Goal: Task Accomplishment & Management: Use online tool/utility

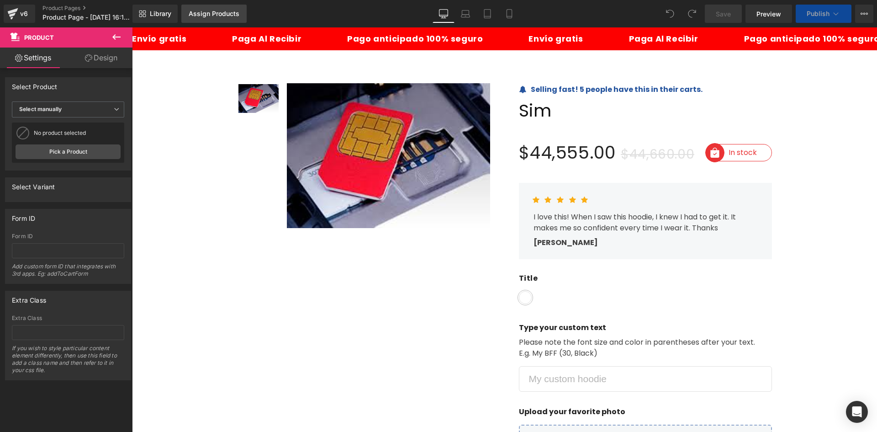
click at [230, 10] on div "Assign Products" at bounding box center [214, 13] width 51 height 7
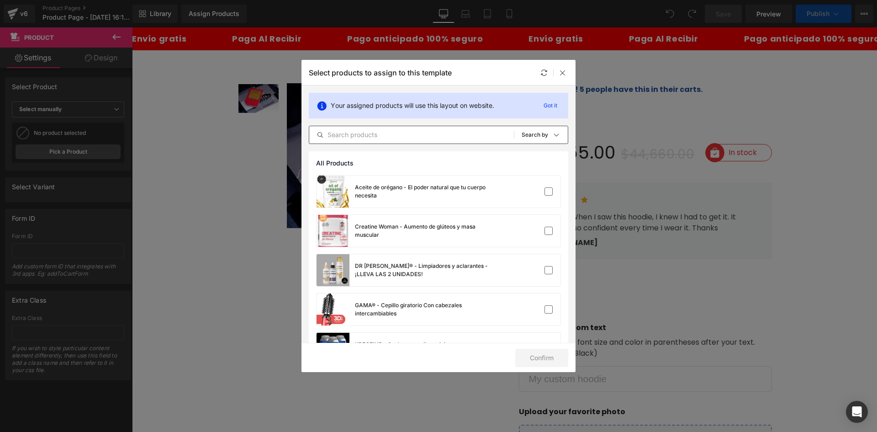
click at [350, 132] on input "text" at bounding box center [411, 134] width 205 height 11
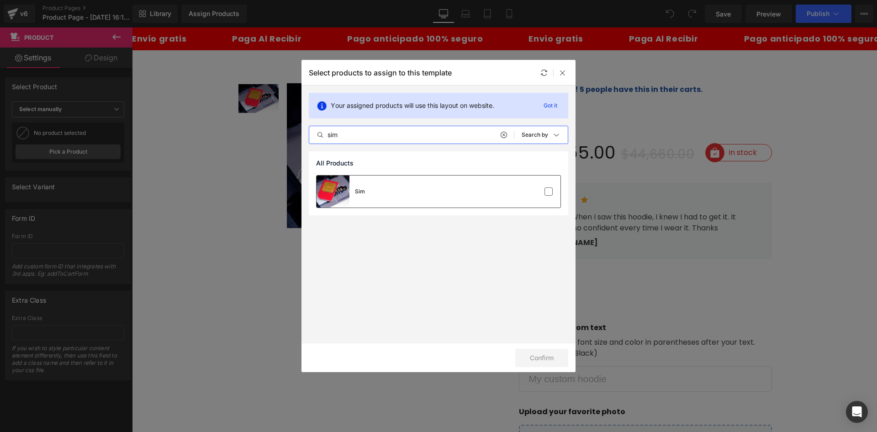
type input "sim"
click at [385, 194] on div "Sim" at bounding box center [438, 191] width 244 height 32
drag, startPoint x: 549, startPoint y: 365, endPoint x: 545, endPoint y: 362, distance: 5.5
click at [548, 365] on button "Confirm" at bounding box center [541, 357] width 53 height 18
click at [521, 355] on icon "submit" at bounding box center [520, 357] width 5 height 5
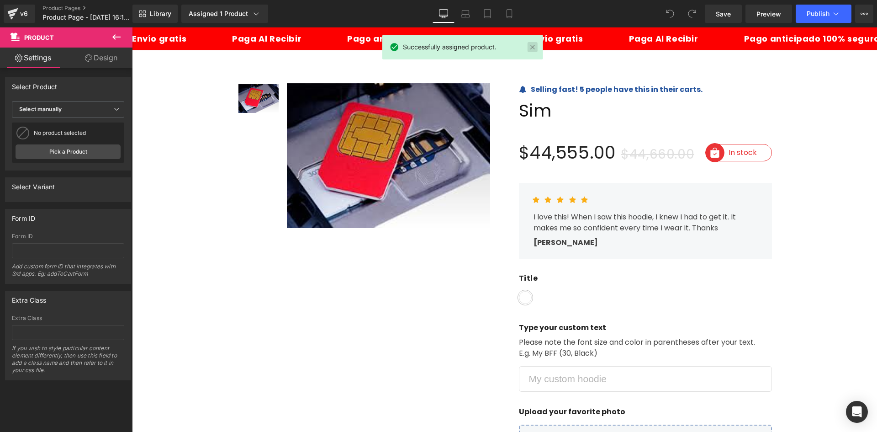
click at [532, 49] on link at bounding box center [532, 47] width 10 height 10
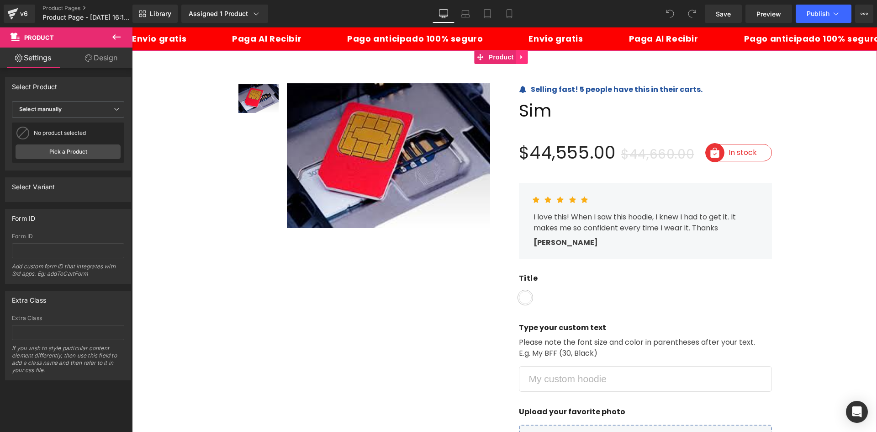
click at [522, 59] on icon at bounding box center [522, 57] width 6 height 7
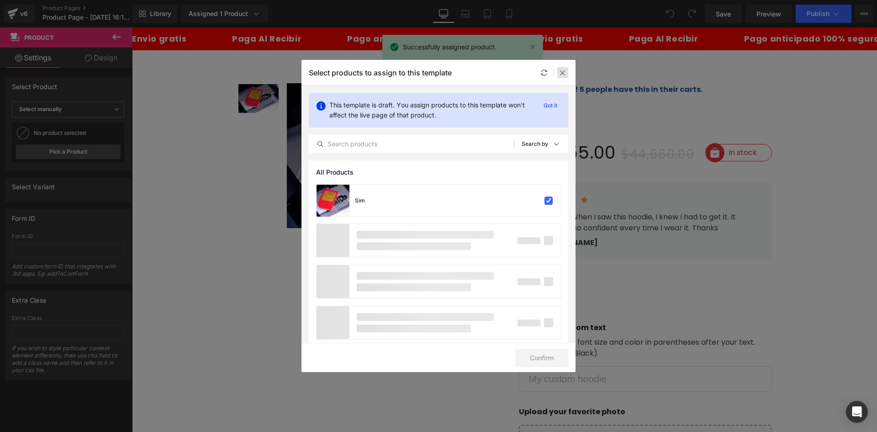
drag, startPoint x: 561, startPoint y: 72, endPoint x: 411, endPoint y: 35, distance: 154.3
click at [561, 72] on icon at bounding box center [562, 72] width 7 height 7
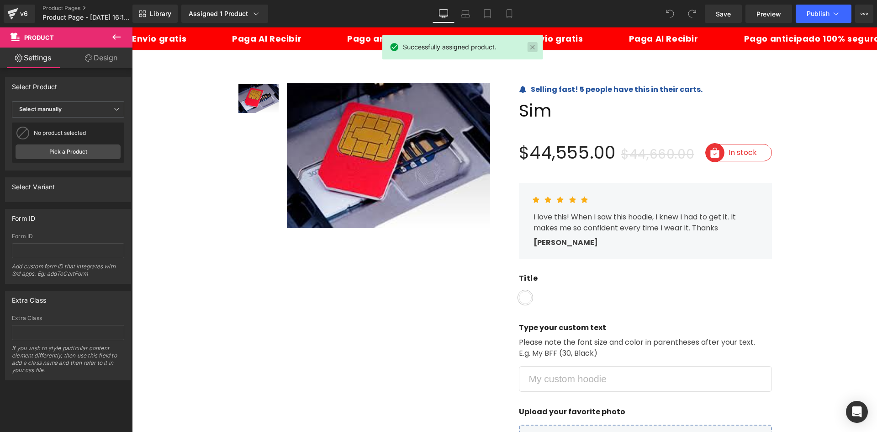
click at [535, 51] on link at bounding box center [532, 47] width 10 height 10
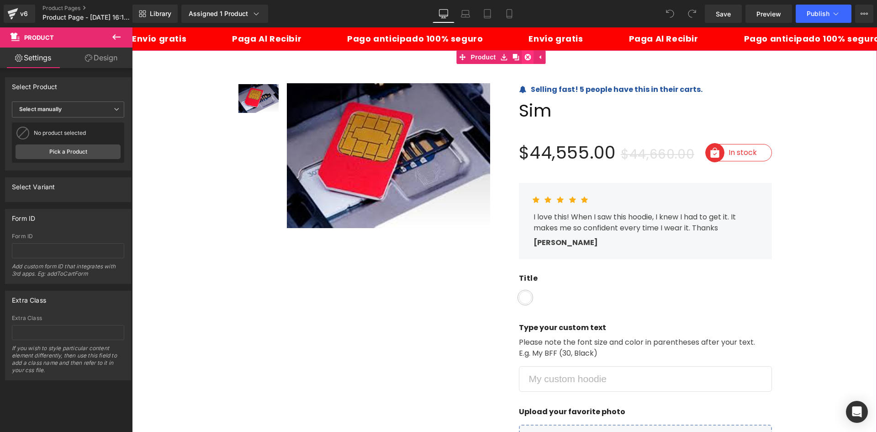
click at [531, 56] on link at bounding box center [528, 57] width 12 height 14
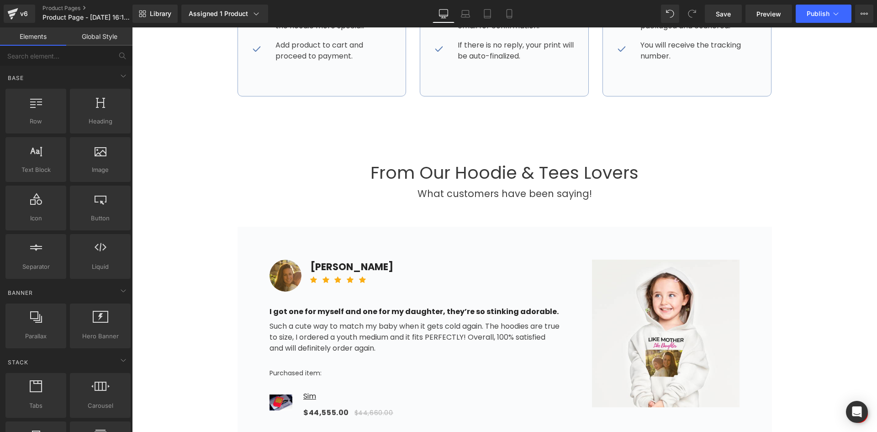
scroll to position [685, 0]
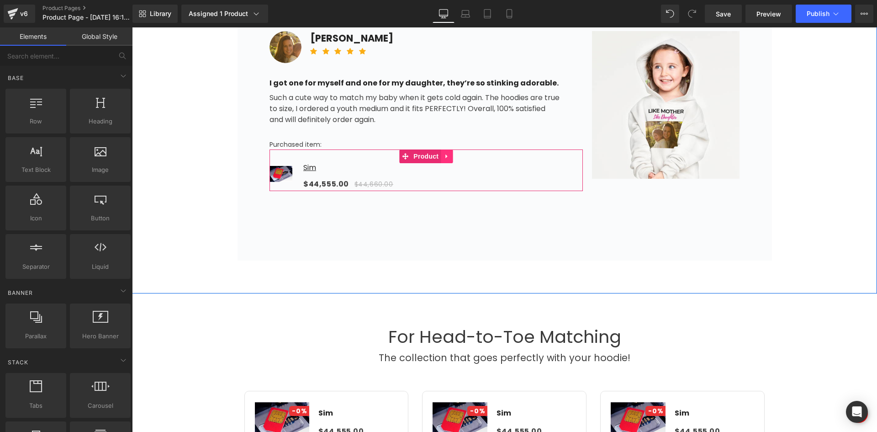
click at [443, 153] on icon at bounding box center [446, 156] width 6 height 7
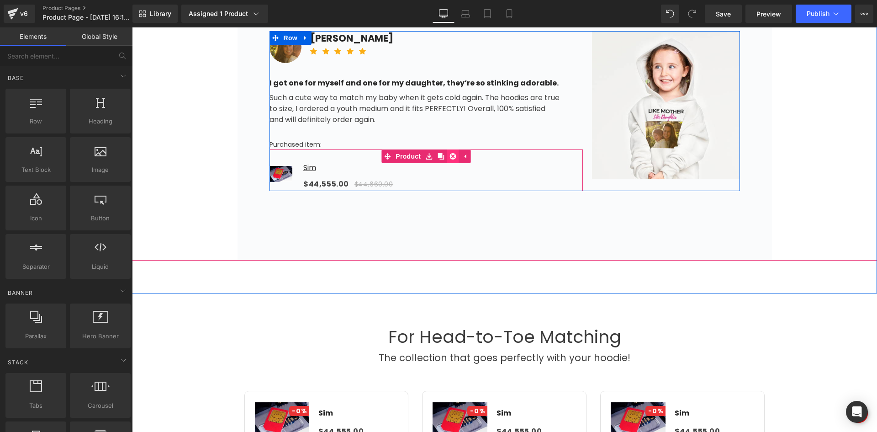
click at [449, 158] on icon at bounding box center [452, 156] width 6 height 6
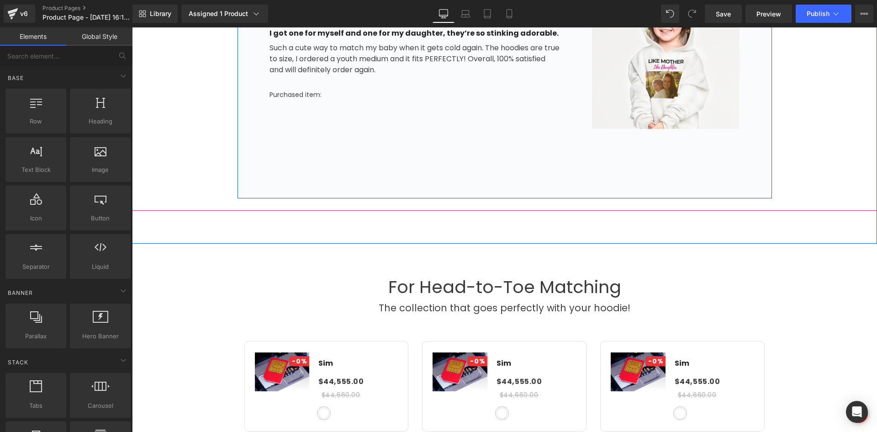
scroll to position [868, 0]
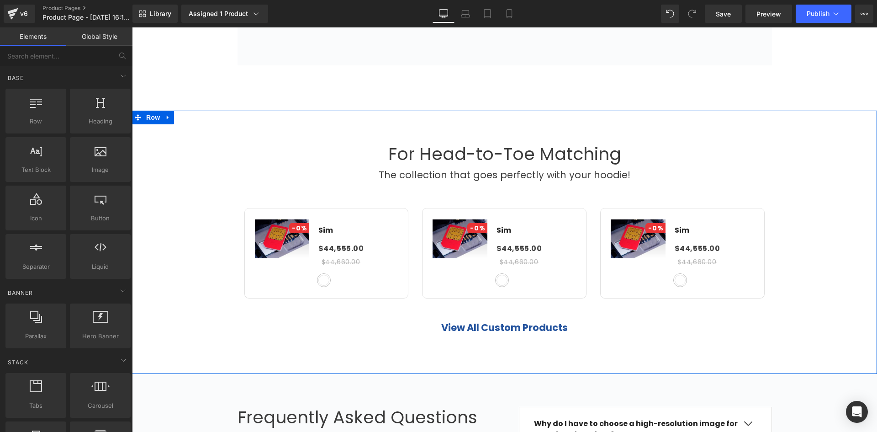
click at [168, 118] on link at bounding box center [168, 118] width 12 height 14
click at [189, 120] on icon at bounding box center [192, 117] width 6 height 7
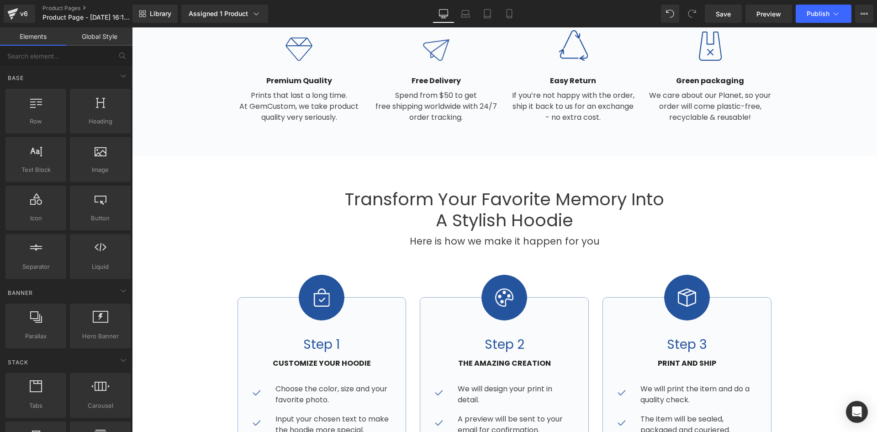
scroll to position [0, 0]
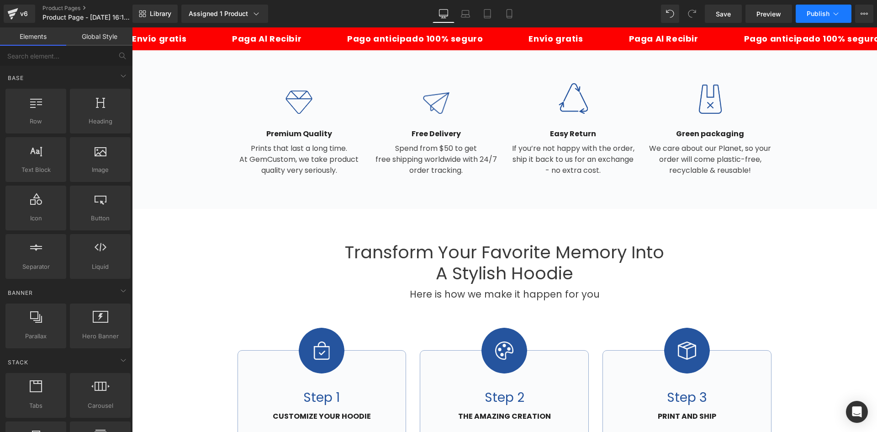
click at [803, 16] on button "Publish" at bounding box center [824, 14] width 56 height 18
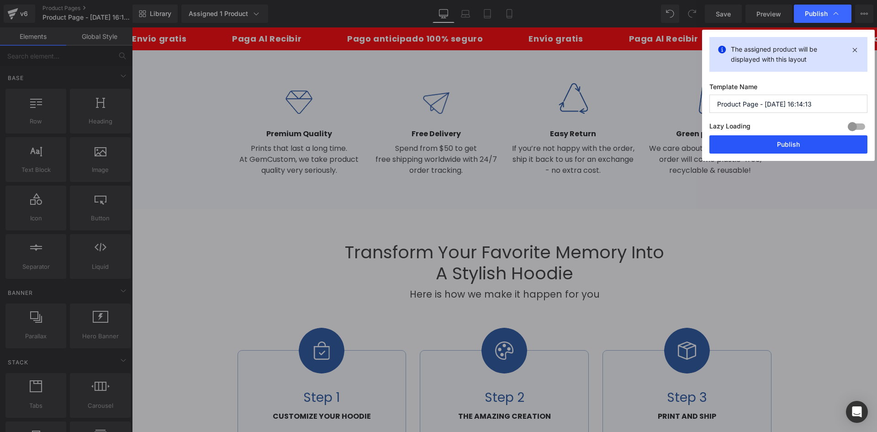
drag, startPoint x: 777, startPoint y: 138, endPoint x: 499, endPoint y: 103, distance: 280.7
click at [777, 138] on button "Publish" at bounding box center [788, 144] width 158 height 18
